Goal: Task Accomplishment & Management: Use online tool/utility

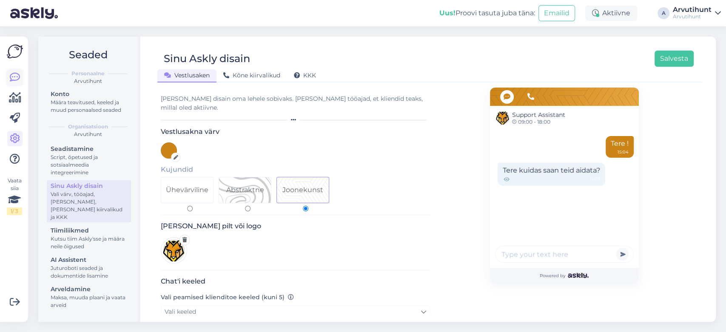
click at [17, 80] on icon at bounding box center [15, 77] width 10 height 10
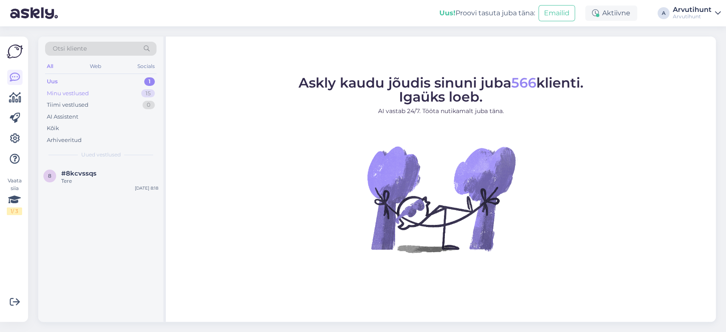
click at [85, 89] on div "Minu vestlused" at bounding box center [68, 93] width 42 height 9
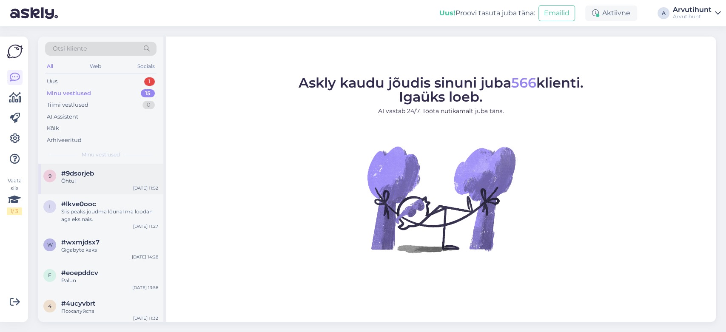
click at [99, 177] on div "Õhtul" at bounding box center [109, 181] width 97 height 8
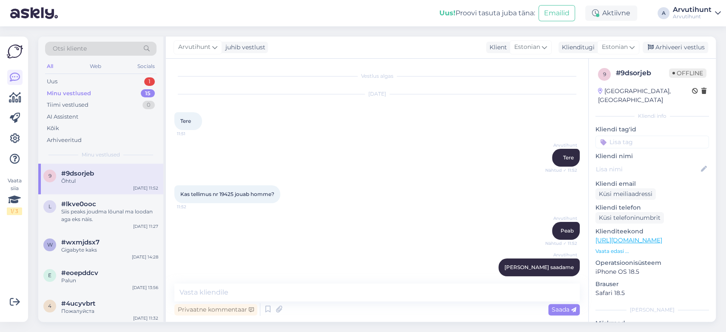
scroll to position [229, 0]
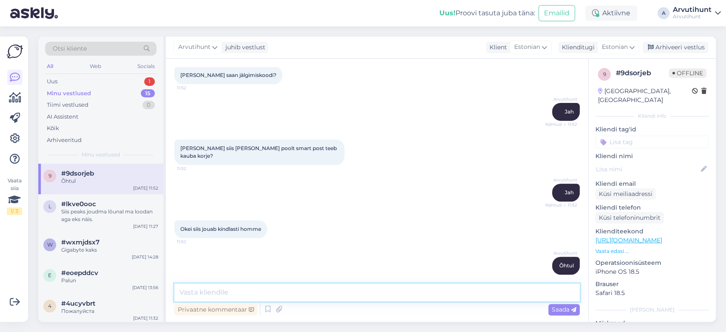
click at [299, 295] on textarea at bounding box center [376, 293] width 405 height 18
paste textarea "00364300487171189619"
type textarea "00364300487171189619"
